Goal: Find specific page/section

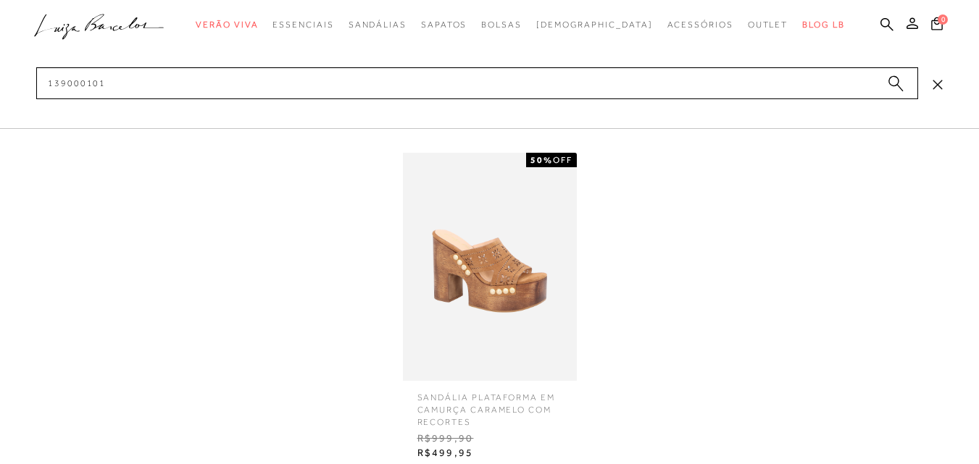
type input "139000101"
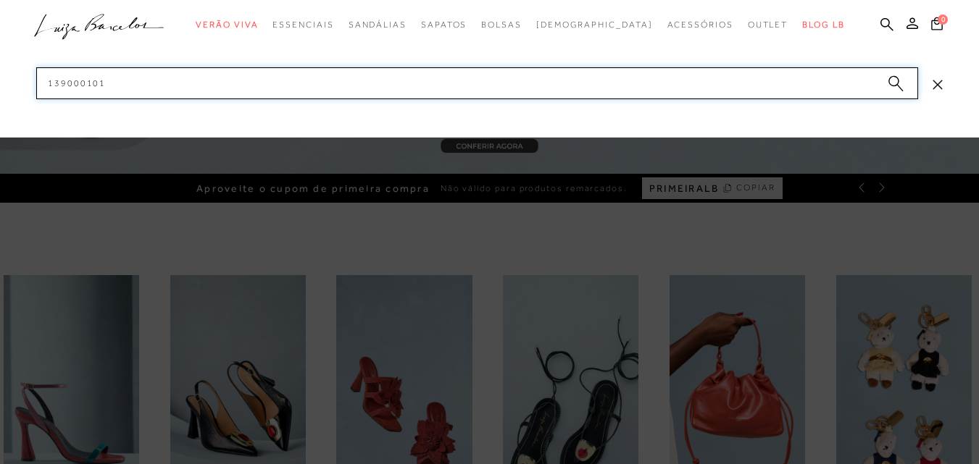
scroll to position [435, 0]
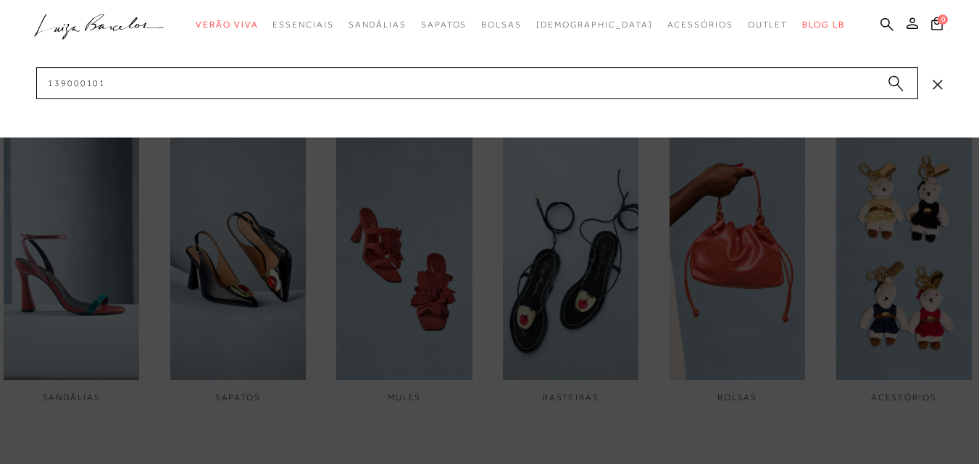
click at [893, 291] on div at bounding box center [489, 232] width 979 height 464
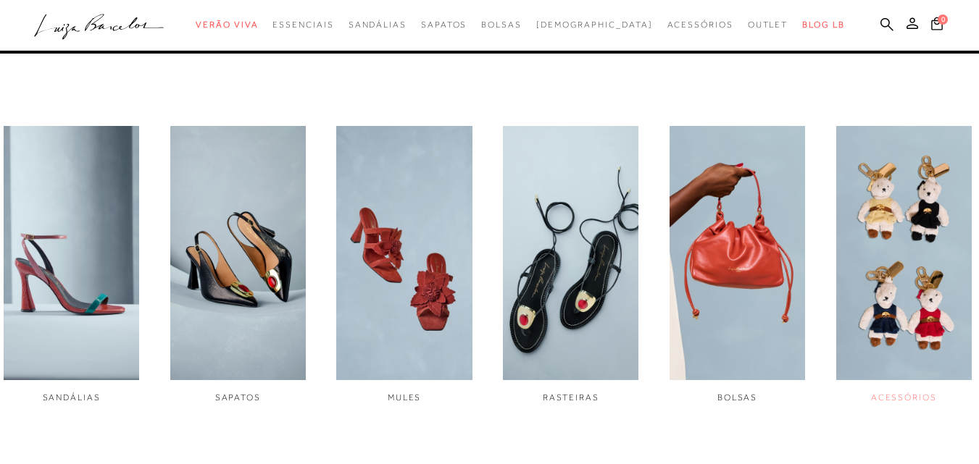
click at [915, 209] on img "6 / 6" at bounding box center [903, 253] width 135 height 254
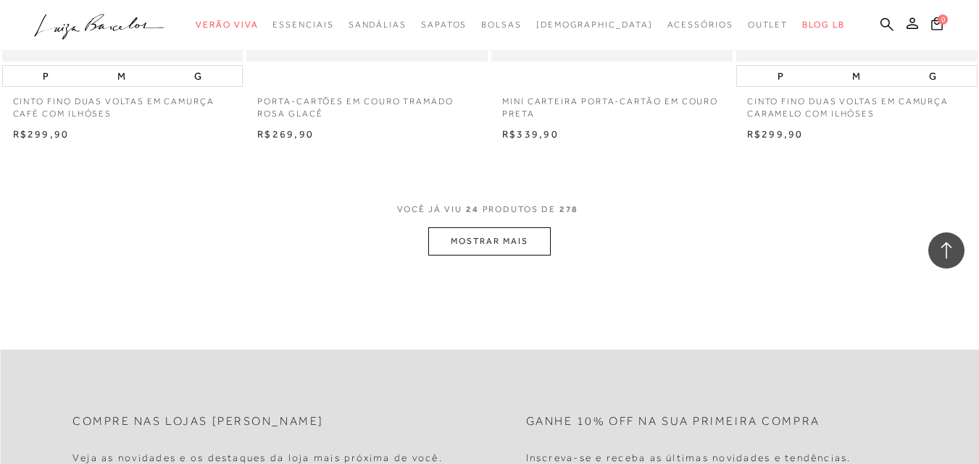
scroll to position [2826, 0]
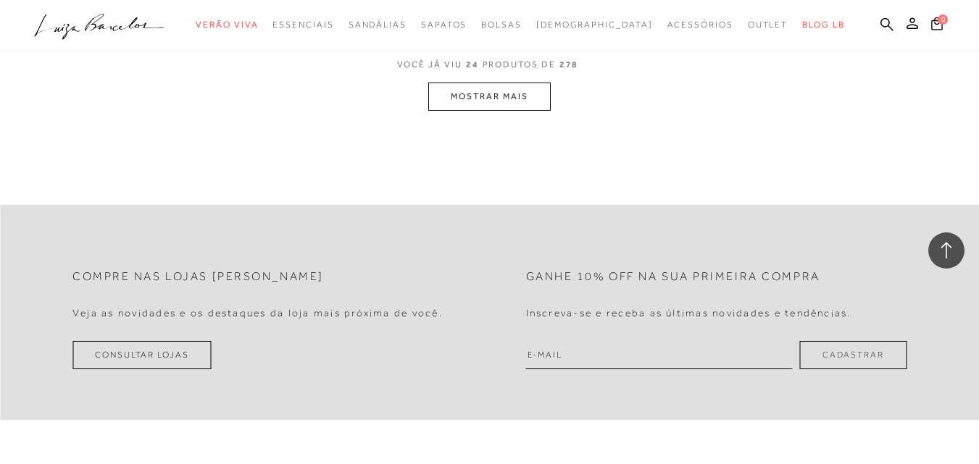
click at [517, 107] on button "MOSTRAR MAIS" at bounding box center [489, 97] width 122 height 28
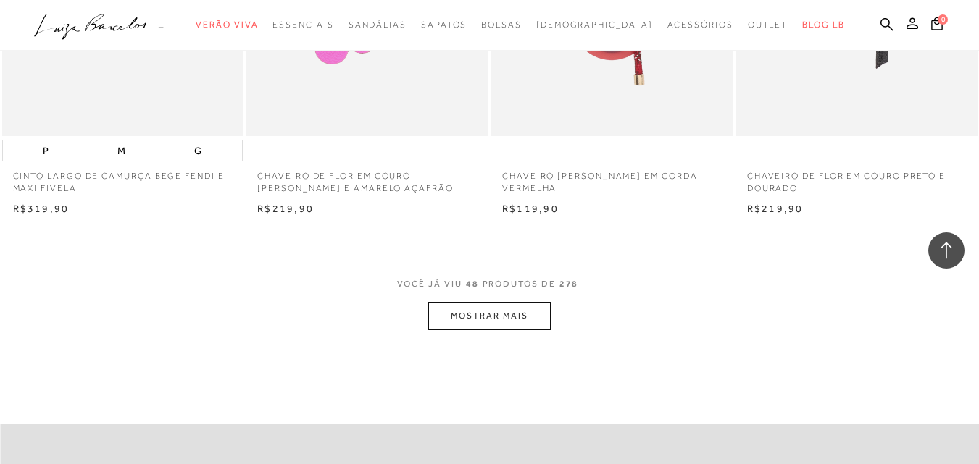
scroll to position [5343, 0]
click at [531, 306] on button "MOSTRAR MAIS" at bounding box center [489, 315] width 122 height 28
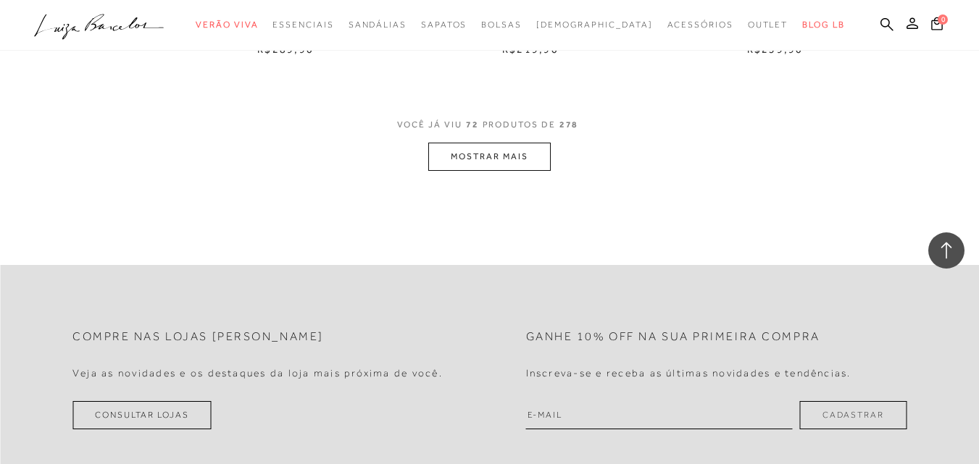
scroll to position [8241, 0]
click at [520, 154] on button "MOSTRAR MAIS" at bounding box center [489, 153] width 122 height 28
